Goal: Find specific page/section: Find specific page/section

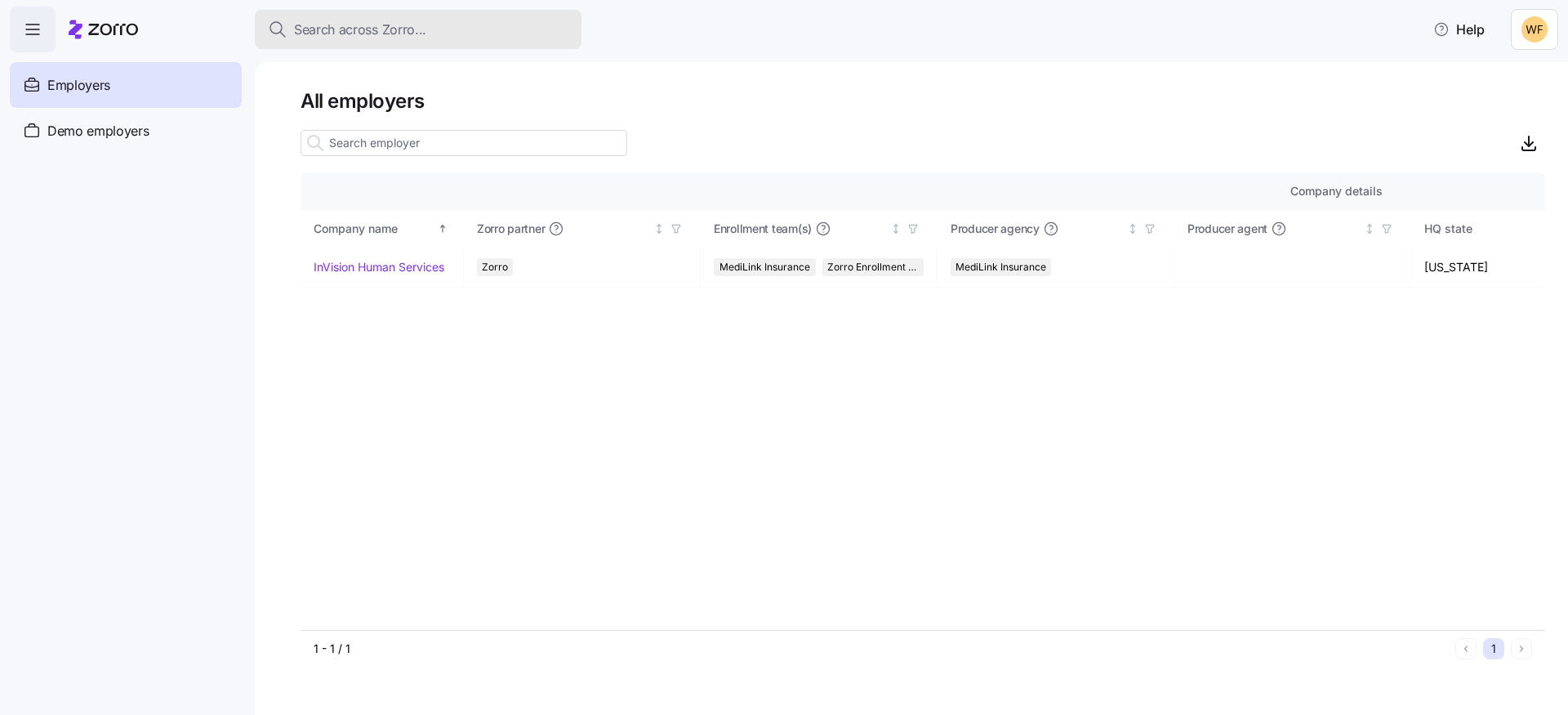
click at [326, 35] on span "Search across Zorro..." at bounding box center [360, 30] width 132 height 21
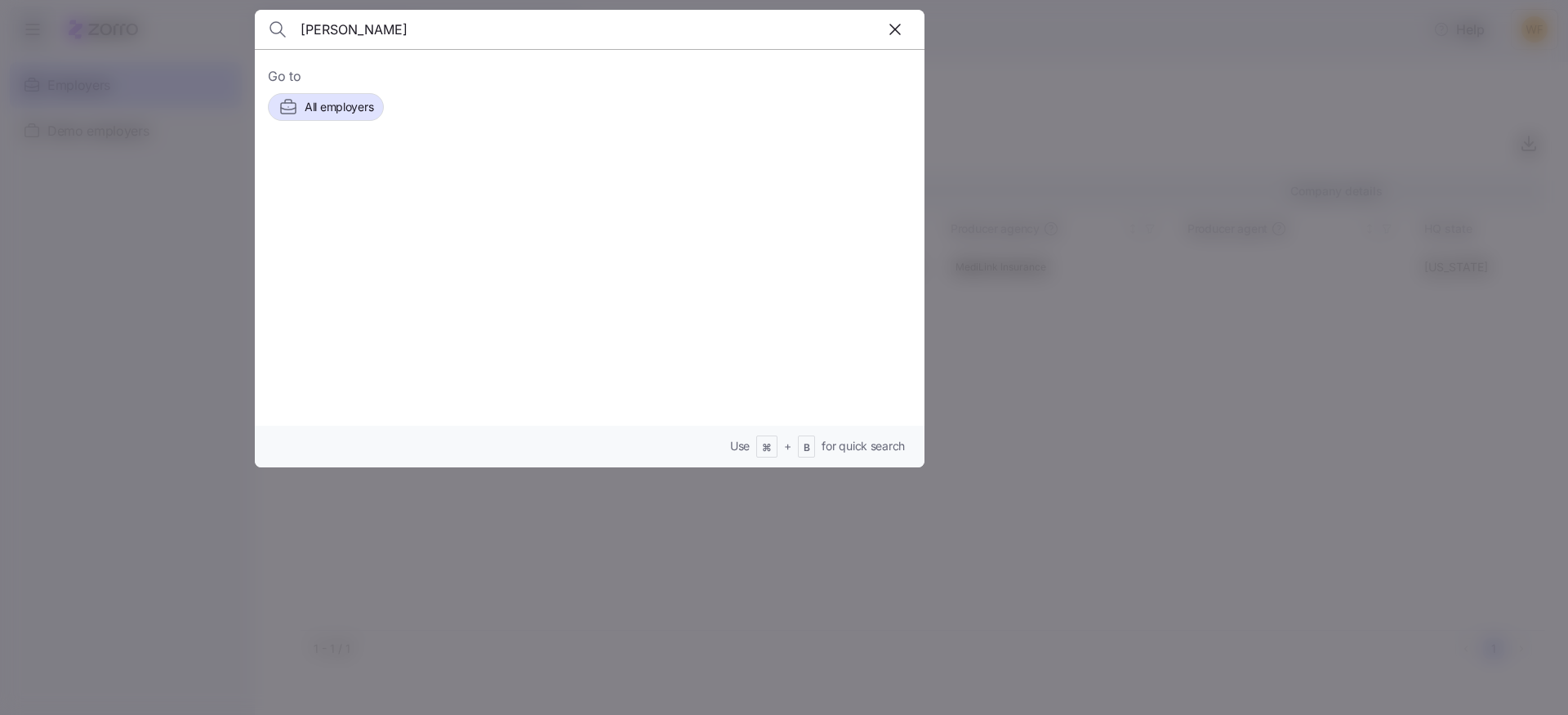
type input "[PERSON_NAME]"
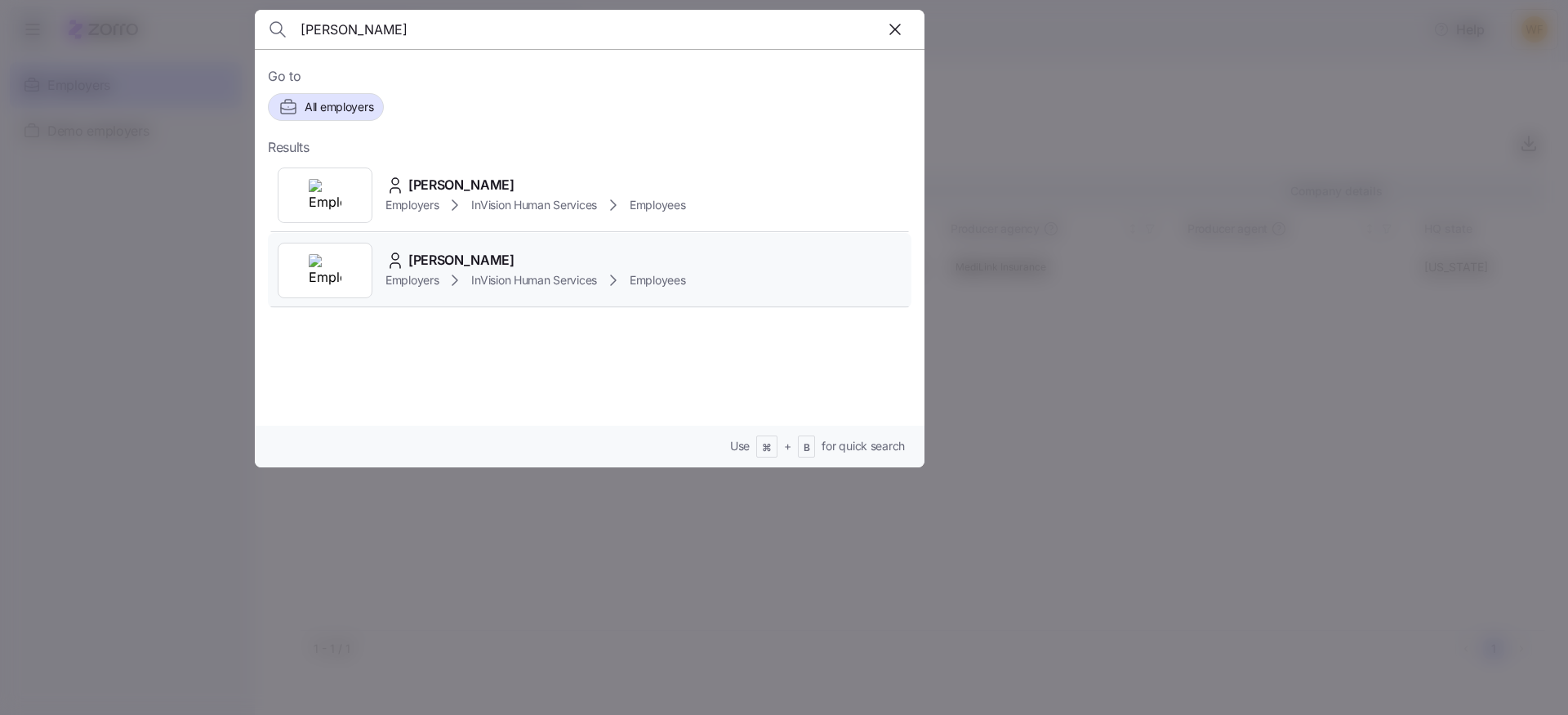
click at [469, 276] on div "Employers InVision Human Services Employees" at bounding box center [536, 280] width 300 height 20
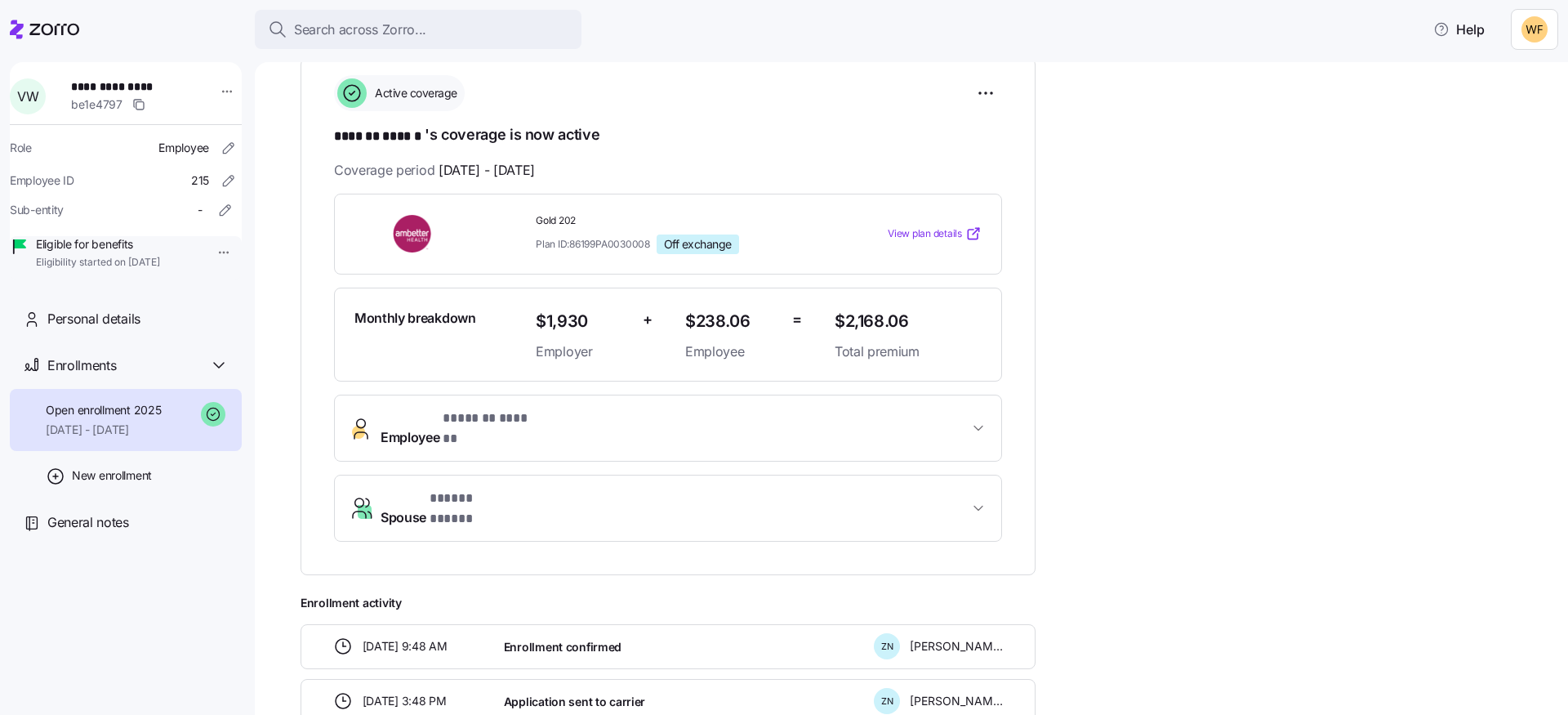
scroll to position [275, 0]
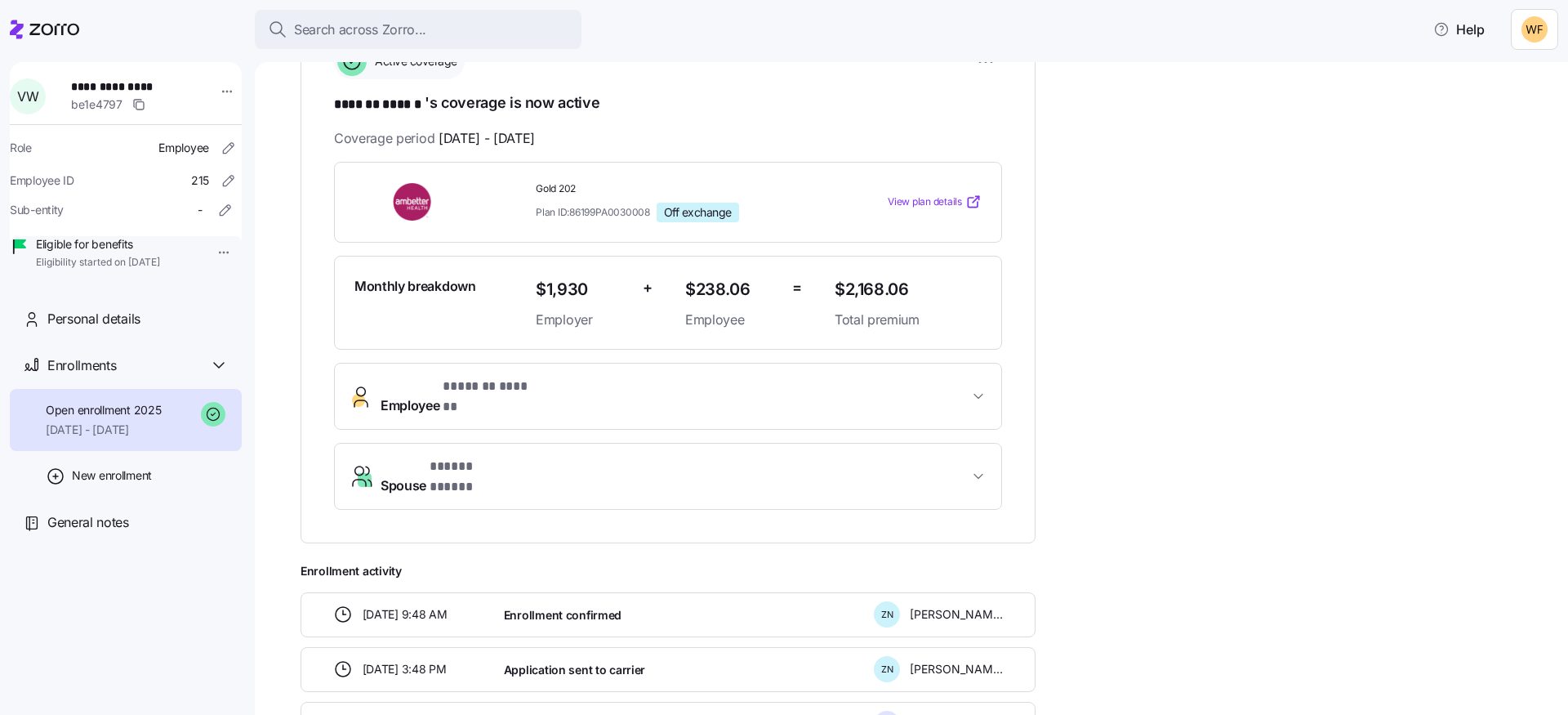
click at [890, 393] on span "Employee * ******* ****** *" at bounding box center [674, 397] width 588 height 40
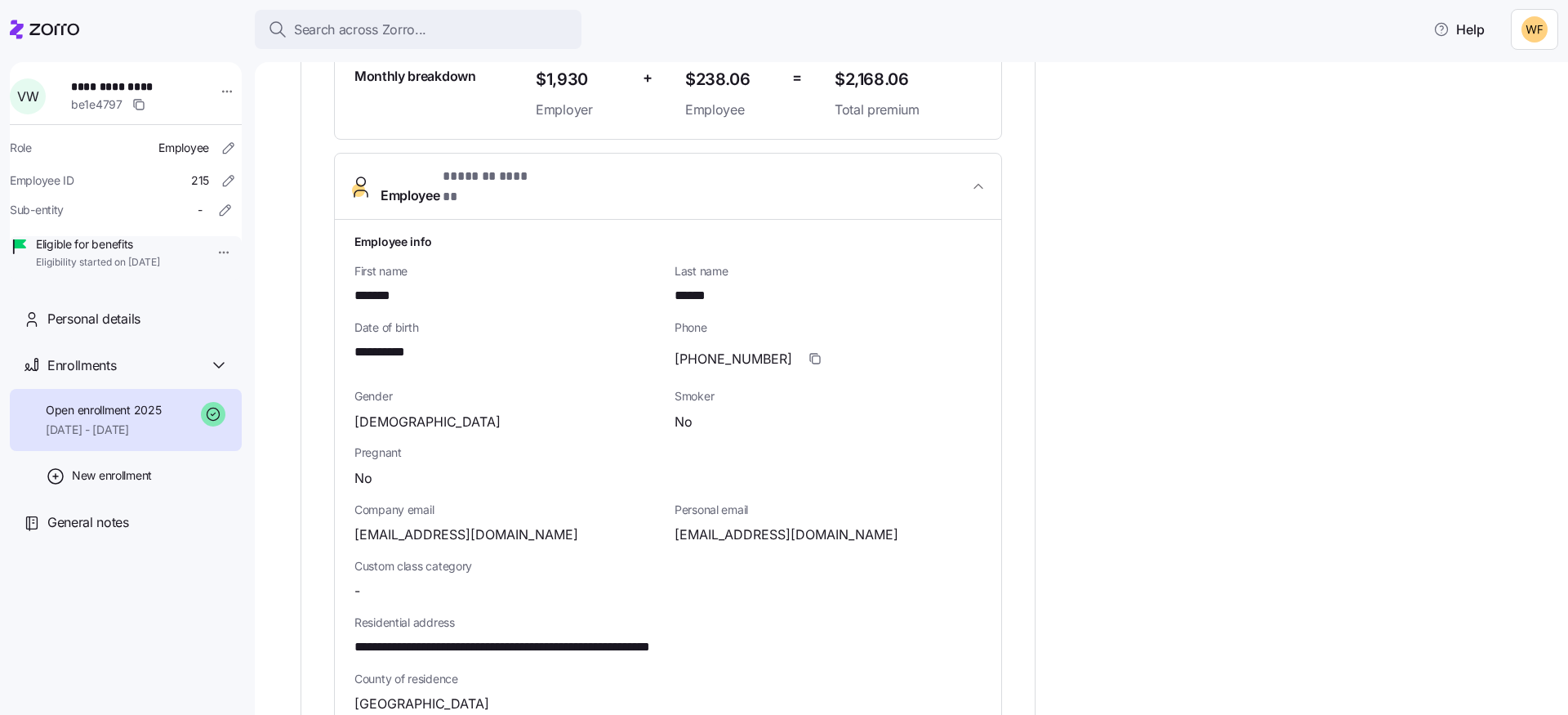
scroll to position [459, 0]
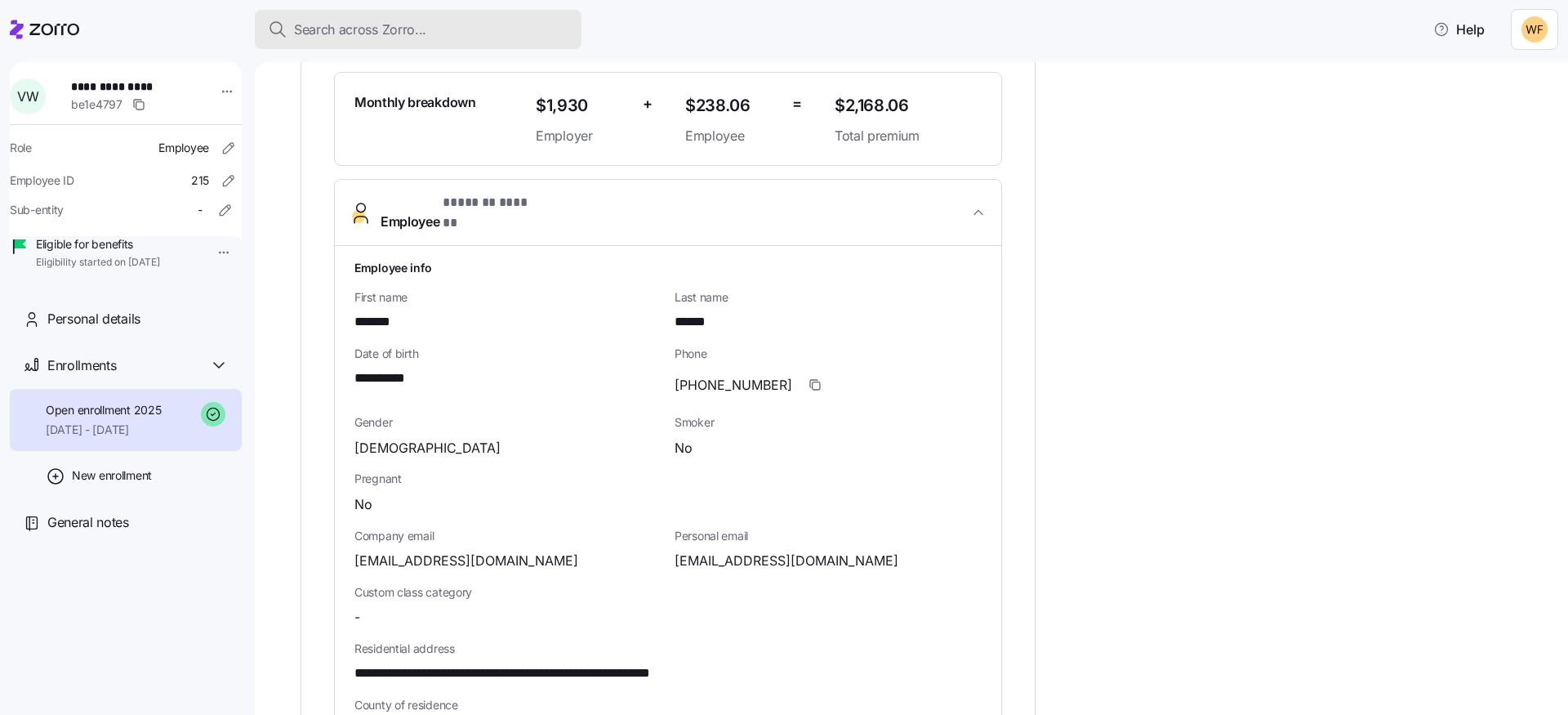
click at [336, 30] on span "Search across Zorro..." at bounding box center [360, 30] width 132 height 21
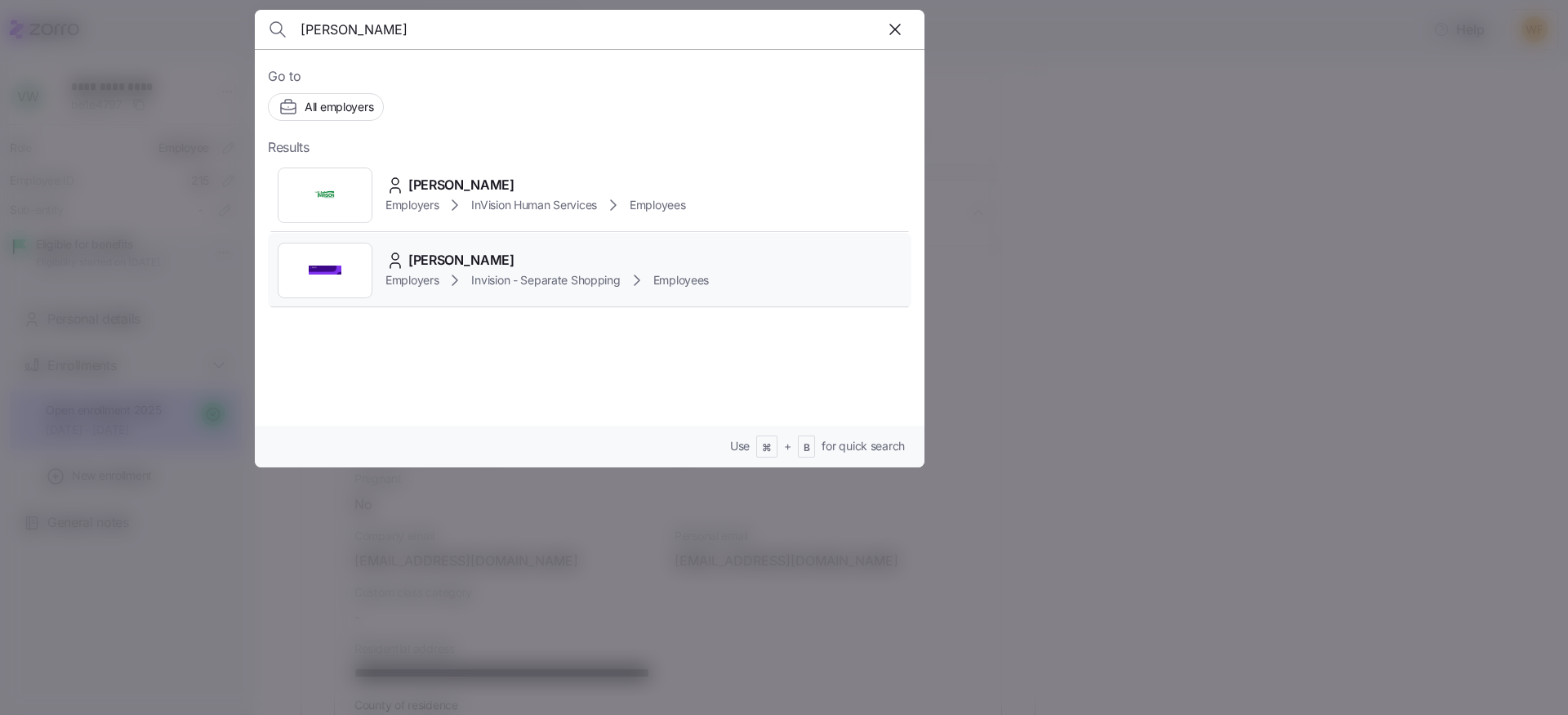
type input "[PERSON_NAME]"
click at [482, 261] on span "[PERSON_NAME]" at bounding box center [461, 260] width 106 height 21
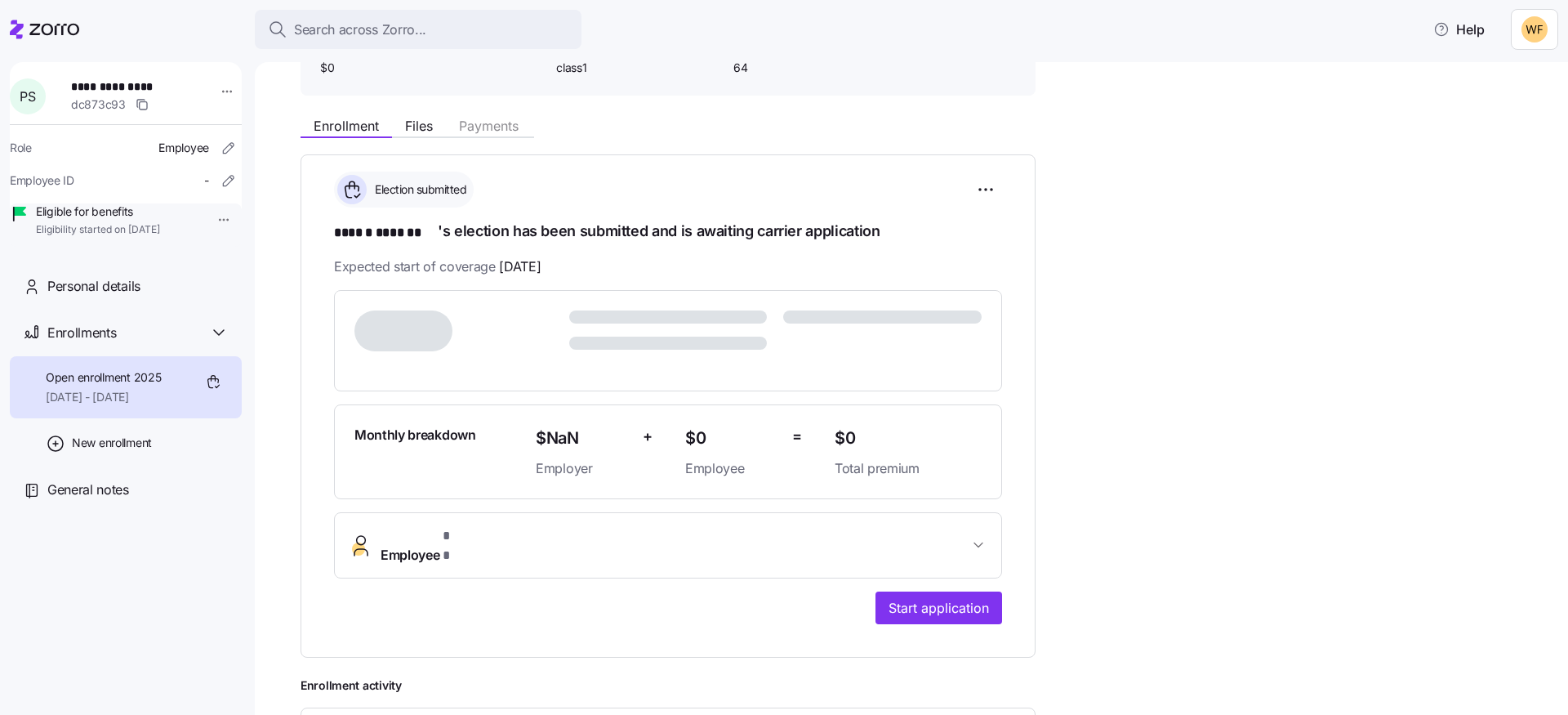
scroll to position [148, 0]
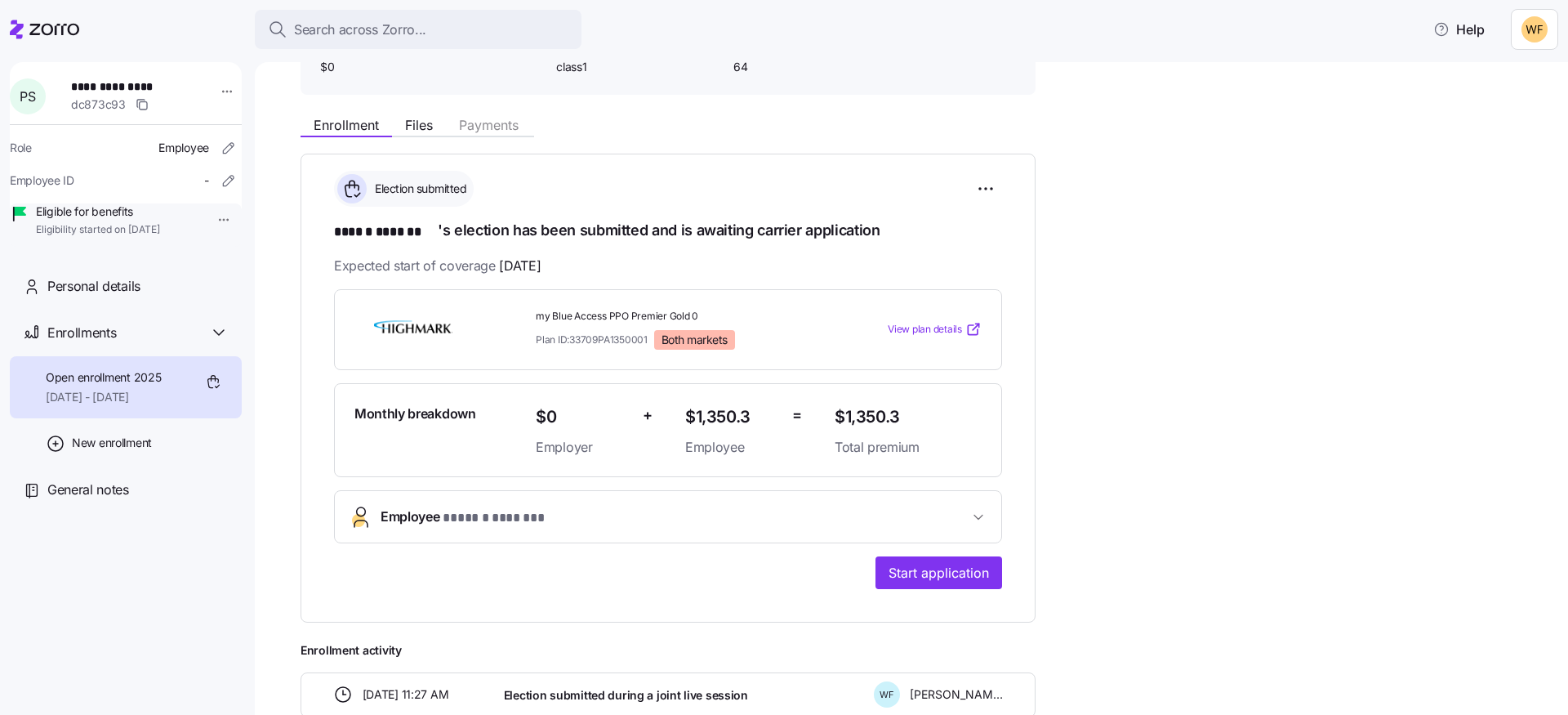
click at [963, 521] on span "Employee * ****** ******* *" at bounding box center [674, 517] width 588 height 22
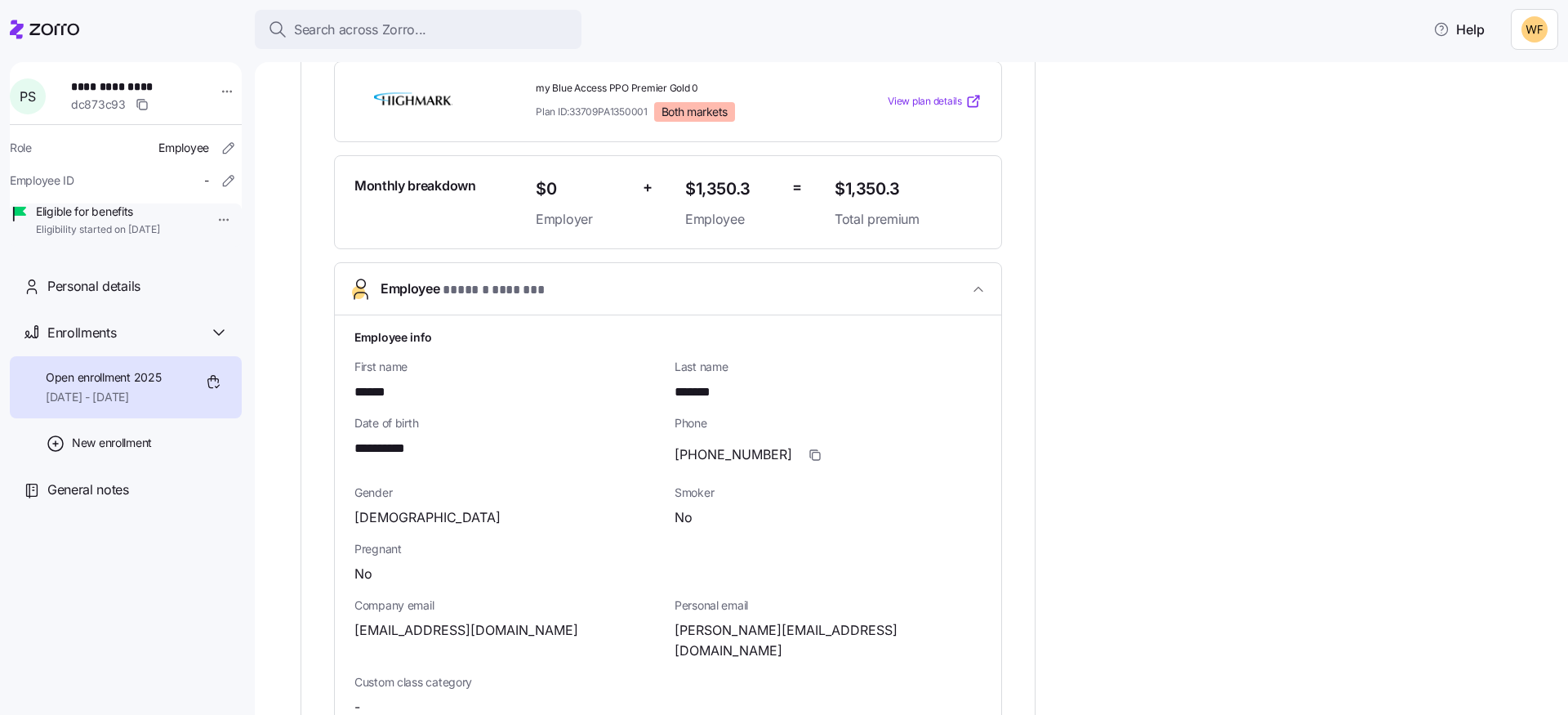
scroll to position [377, 0]
click at [809, 452] on icon "button" at bounding box center [815, 454] width 13 height 13
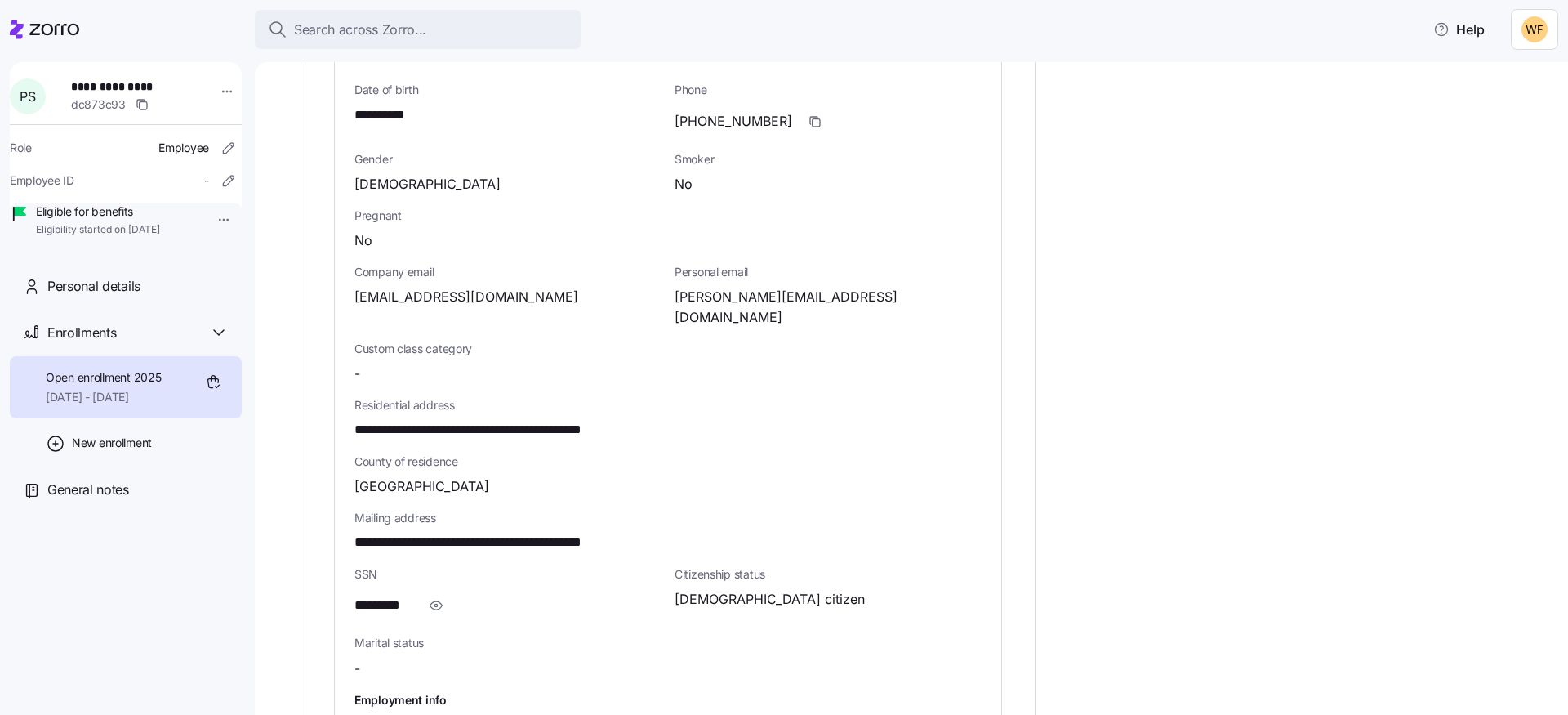
scroll to position [765, 0]
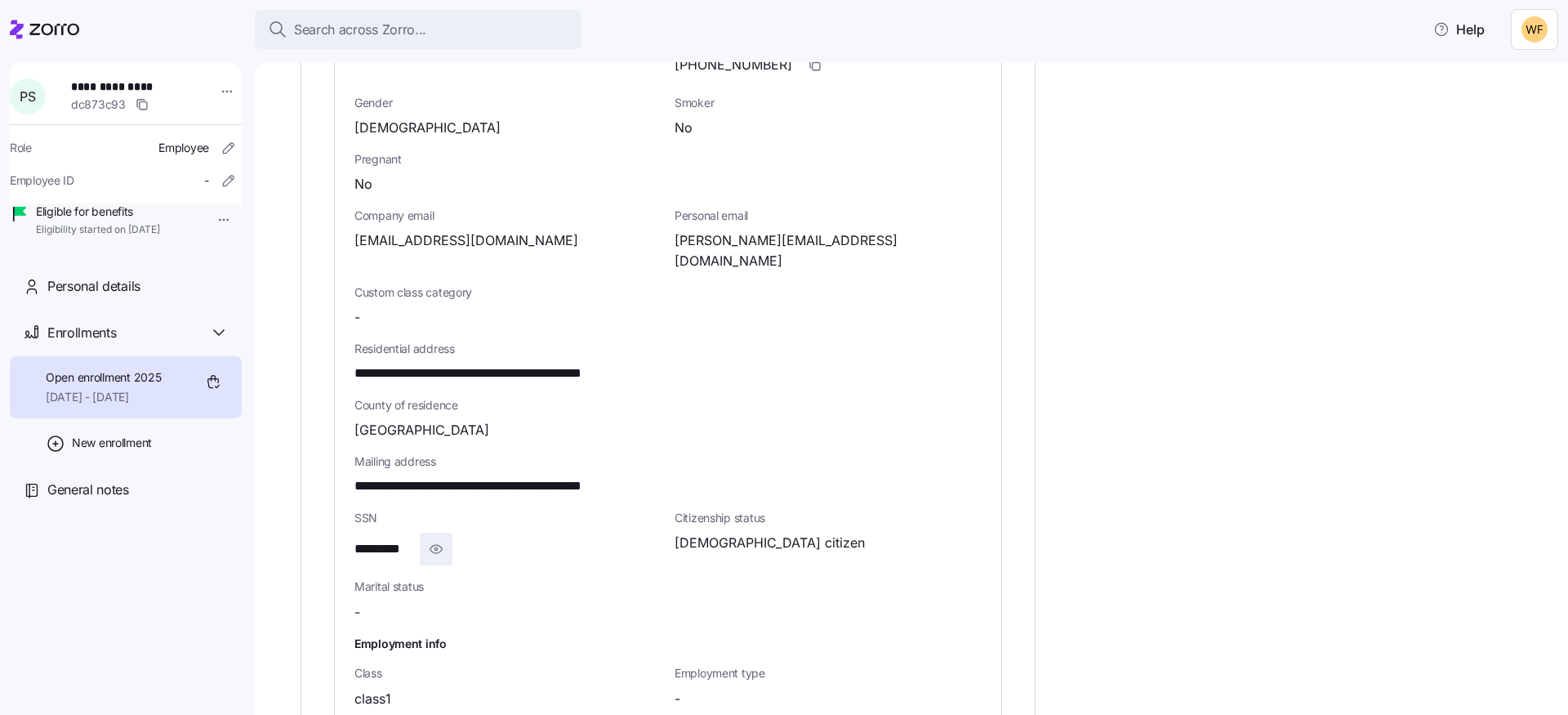
click at [437, 539] on icon "button" at bounding box center [436, 549] width 16 height 20
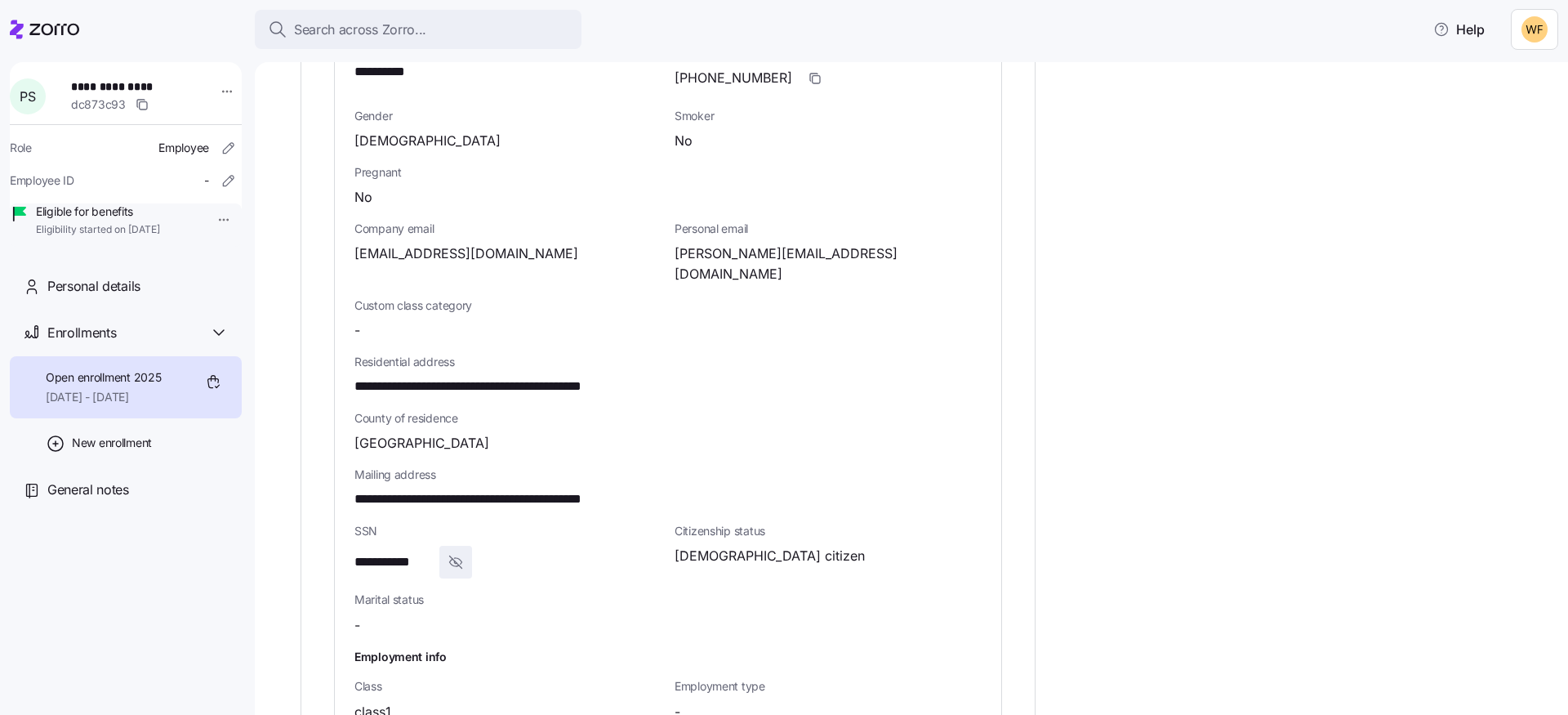
scroll to position [749, 0]
